Goal: Task Accomplishment & Management: Use online tool/utility

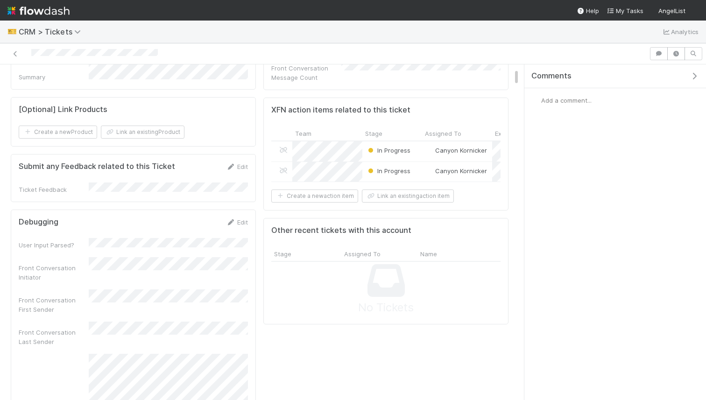
scroll to position [433, 0]
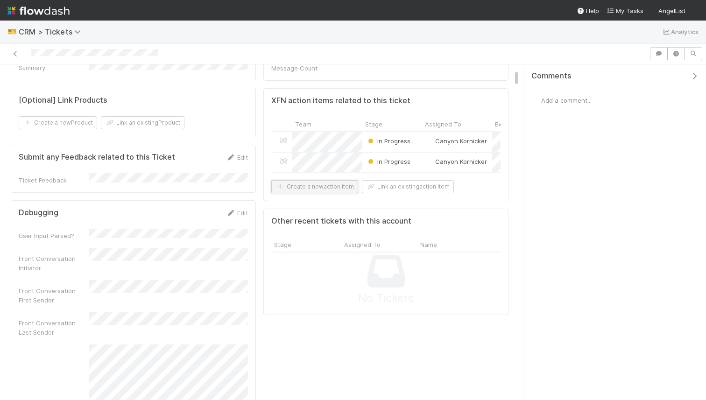
click at [336, 180] on button "Create a new action item" at bounding box center [314, 186] width 87 height 13
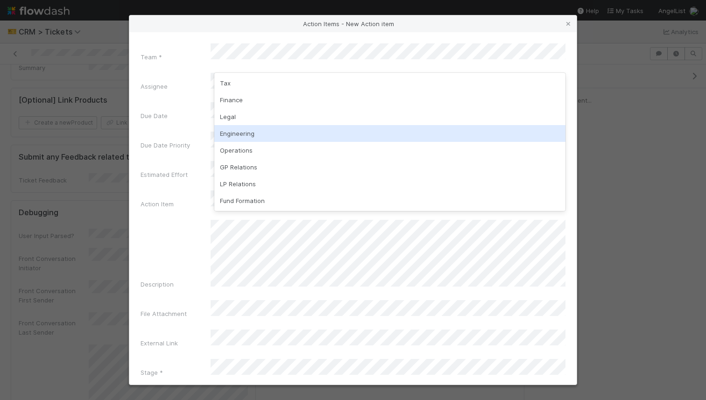
click at [245, 132] on div "Engineering" at bounding box center [389, 133] width 351 height 17
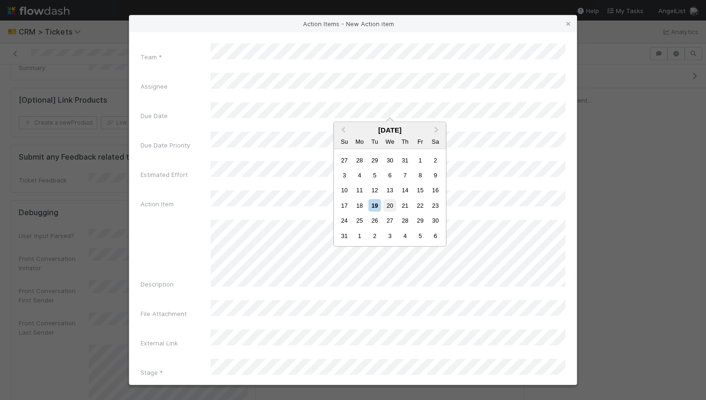
click at [386, 204] on div "20" at bounding box center [389, 205] width 13 height 13
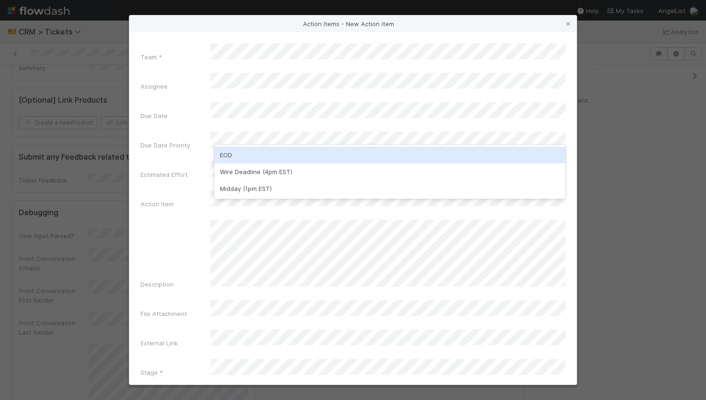
click at [285, 156] on div "EOD" at bounding box center [389, 155] width 351 height 17
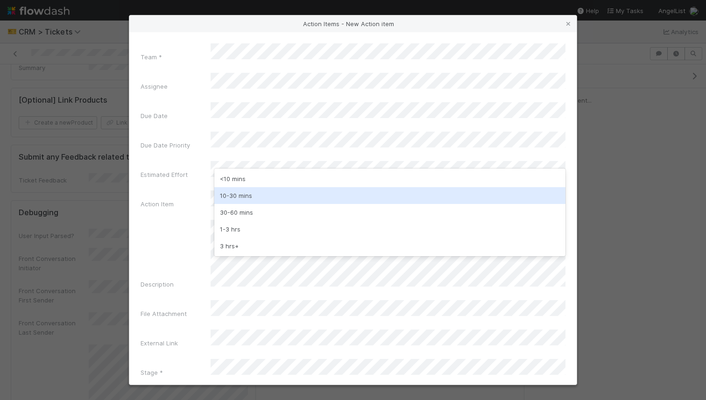
click at [246, 196] on div "10-30 mins" at bounding box center [389, 195] width 351 height 17
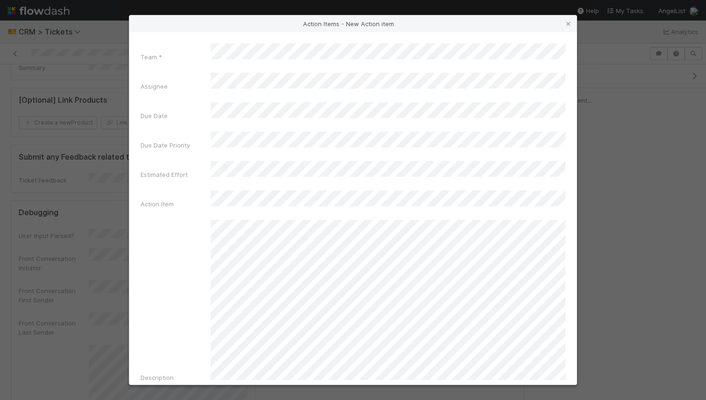
scroll to position [73, 0]
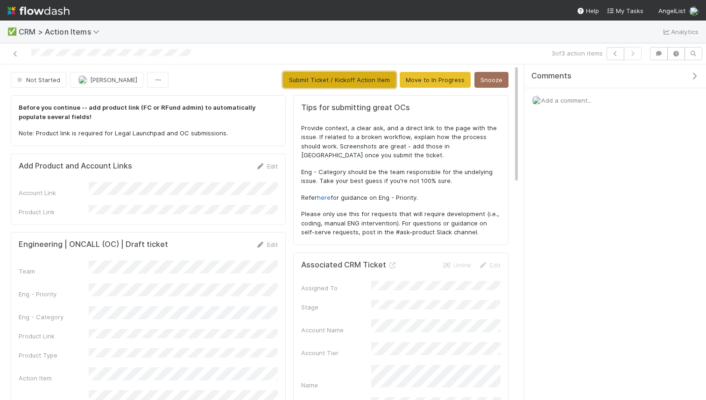
click at [355, 73] on button "Submit Ticket / Kickoff Action Item" at bounding box center [339, 80] width 113 height 16
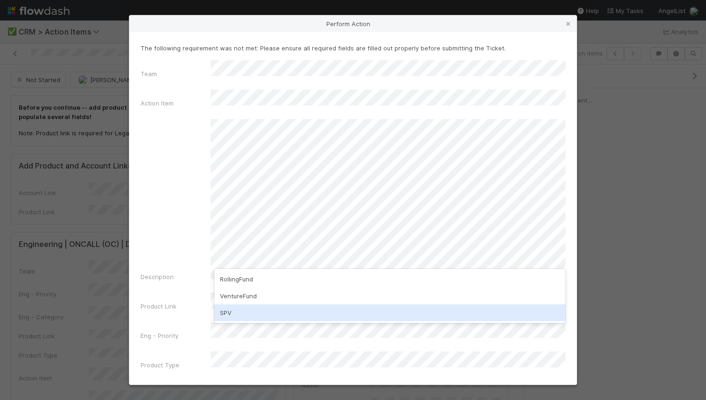
click at [253, 308] on div "SPV" at bounding box center [389, 313] width 351 height 17
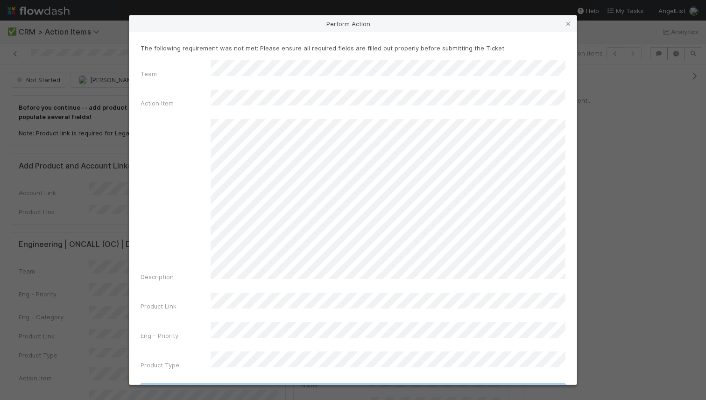
click at [261, 385] on button "Submit Ticket / Kickoff Action Item" at bounding box center [353, 393] width 425 height 16
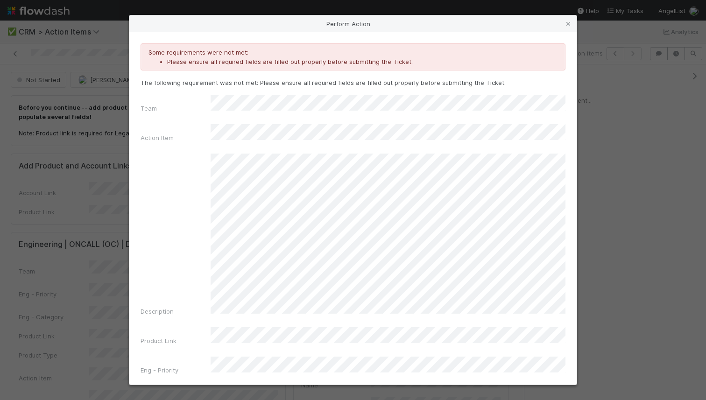
click at [272, 327] on div "Team Action Item Description Product Link Eng - Priority Product Type" at bounding box center [353, 251] width 425 height 313
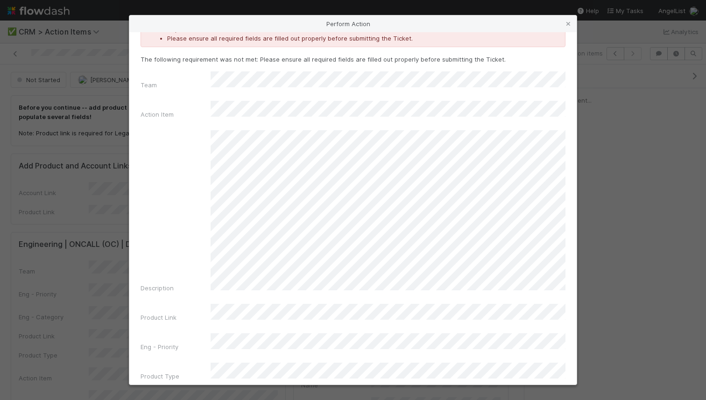
scroll to position [28, 0]
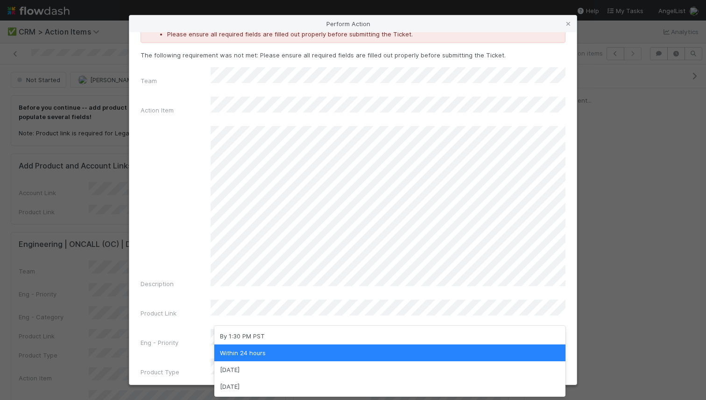
click at [271, 347] on div "Within 24 hours" at bounding box center [389, 353] width 351 height 17
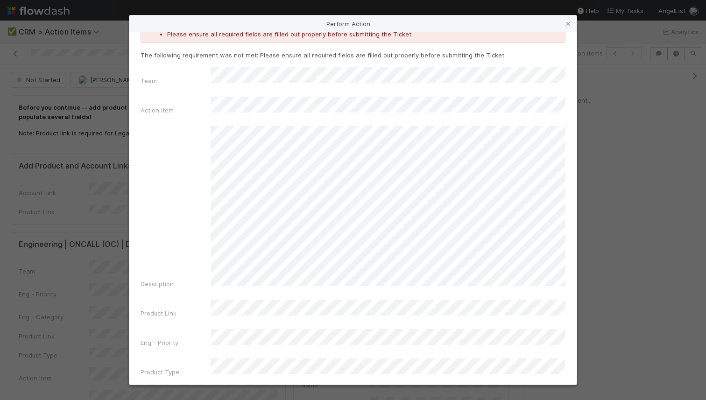
click at [284, 392] on button "Submit Ticket / Kickoff Action Item" at bounding box center [353, 400] width 425 height 16
